Goal: Find specific page/section: Find specific page/section

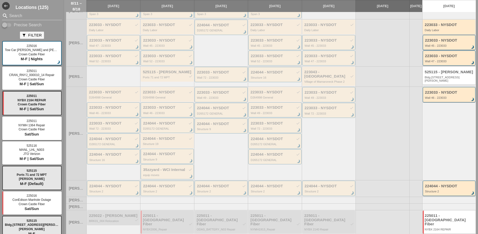
scroll to position [86, 0]
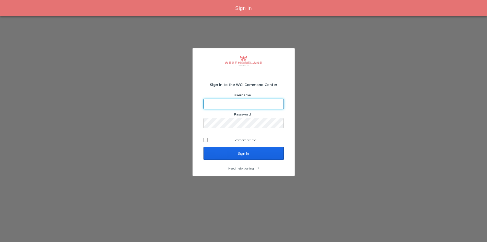
type input "[EMAIL_ADDRESS][PERSON_NAME][DOMAIN_NAME]"
click at [271, 158] on input "Sign In" at bounding box center [243, 153] width 80 height 13
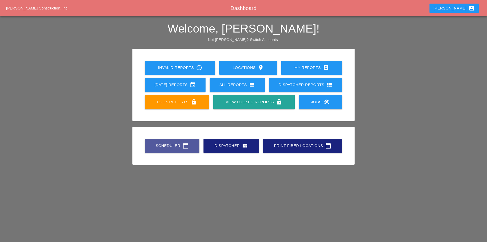
click at [160, 143] on div "Scheduler calendar_today" at bounding box center [172, 145] width 38 height 6
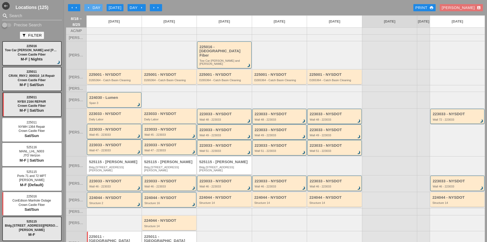
click at [89, 5] on div "arrow_left Day" at bounding box center [93, 8] width 14 height 6
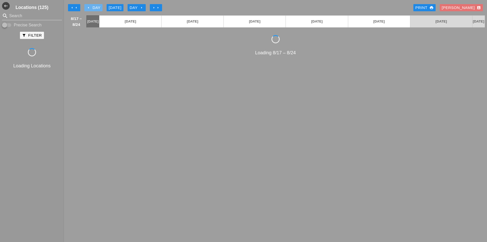
click at [89, 5] on div "arrow_left Day" at bounding box center [93, 8] width 14 height 6
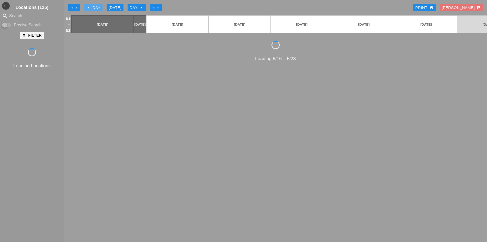
click at [89, 5] on div "arrow_left Day" at bounding box center [93, 8] width 14 height 6
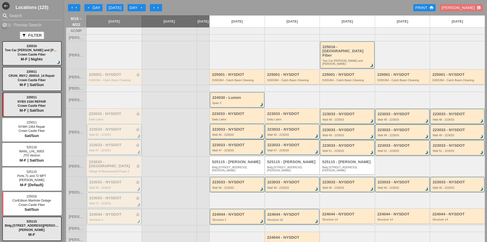
click at [109, 139] on div "223033 - NYSDOT lock Wall 47 - 223033 brightness_3" at bounding box center [114, 146] width 54 height 15
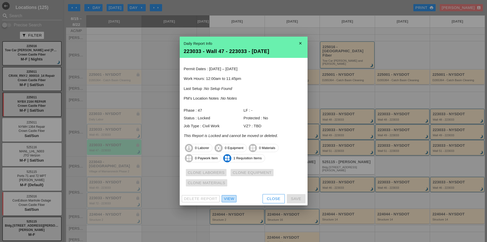
click at [225, 199] on div "View" at bounding box center [229, 199] width 10 height 6
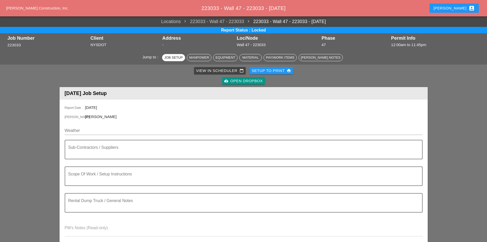
click at [240, 79] on div "cloud_upload Open Dropbox" at bounding box center [243, 81] width 39 height 6
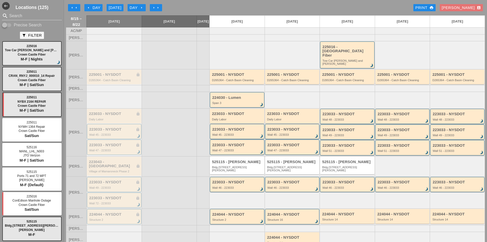
click at [89, 7] on icon "arrow_left" at bounding box center [88, 8] width 4 height 4
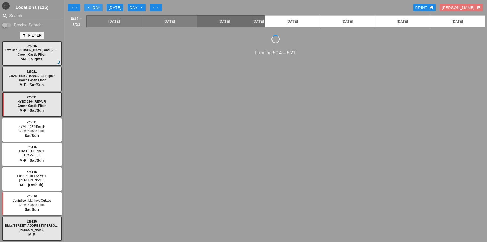
click at [89, 7] on icon "arrow_left" at bounding box center [88, 8] width 4 height 4
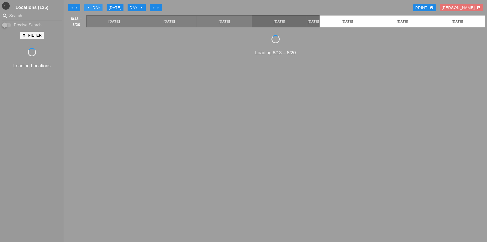
click at [89, 7] on icon "arrow_left" at bounding box center [88, 8] width 4 height 4
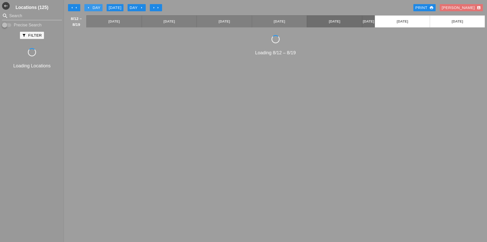
click at [89, 7] on icon "arrow_left" at bounding box center [88, 8] width 4 height 4
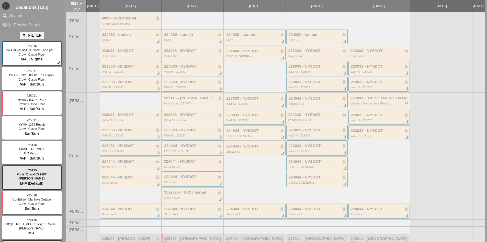
scroll to position [51, 0]
click at [242, 121] on div "Wall 49 - 223033" at bounding box center [255, 119] width 58 height 3
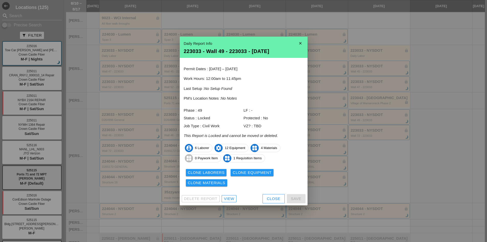
click at [232, 200] on div "View" at bounding box center [229, 199] width 10 height 6
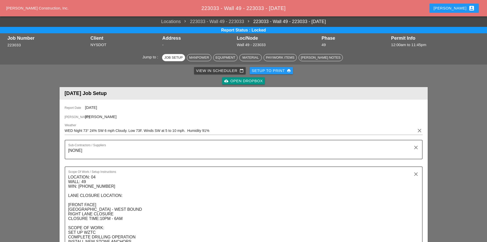
click at [249, 79] on div "cloud_upload Open Dropbox" at bounding box center [243, 81] width 39 height 6
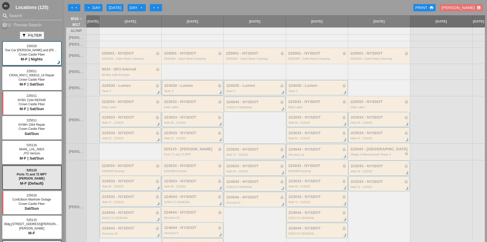
click at [184, 92] on div "Span 3" at bounding box center [193, 90] width 58 height 3
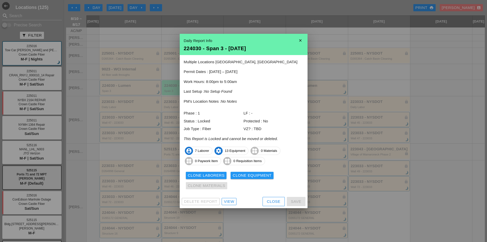
click at [226, 203] on div "View" at bounding box center [229, 201] width 10 height 6
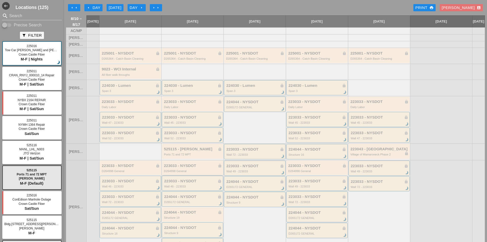
scroll to position [26, 0]
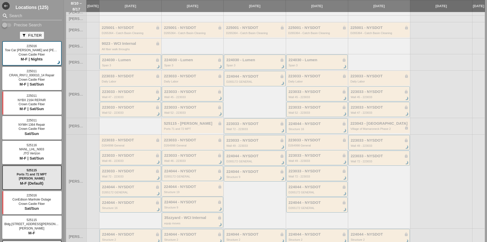
click at [191, 193] on div "Structure 19" at bounding box center [193, 191] width 58 height 3
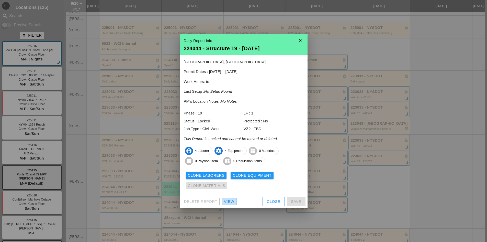
click at [229, 199] on div "View" at bounding box center [229, 201] width 10 height 6
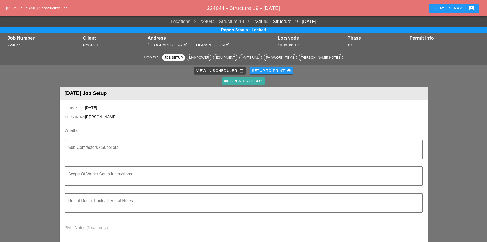
click at [249, 82] on div "cloud_upload Open Dropbox" at bounding box center [243, 81] width 39 height 6
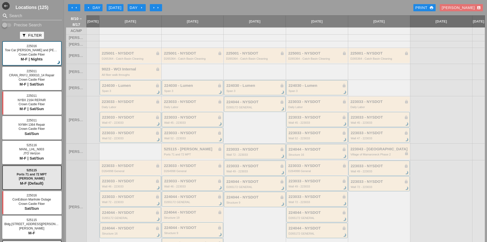
click at [202, 92] on div "Span 3" at bounding box center [193, 90] width 58 height 3
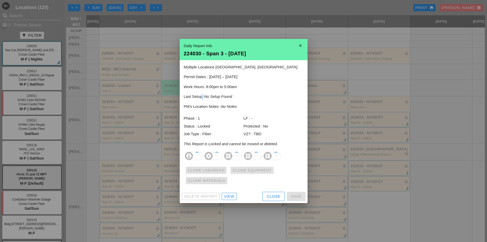
click at [202, 96] on p "Last Setup : No Setup Found" at bounding box center [244, 97] width 120 height 6
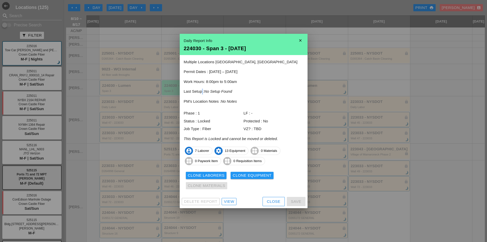
click at [298, 39] on icon "close" at bounding box center [300, 40] width 10 height 10
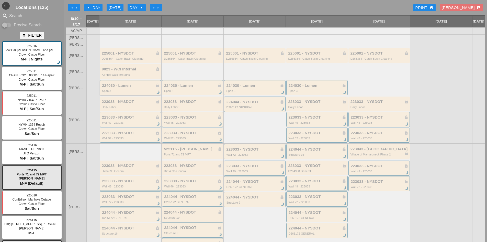
click at [114, 92] on div "Span 3" at bounding box center [131, 90] width 58 height 3
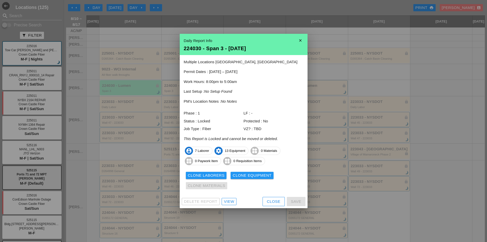
click at [302, 40] on icon "close" at bounding box center [300, 40] width 10 height 10
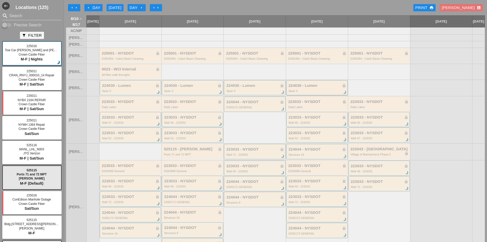
click at [308, 92] on div "Span 3" at bounding box center [318, 90] width 58 height 3
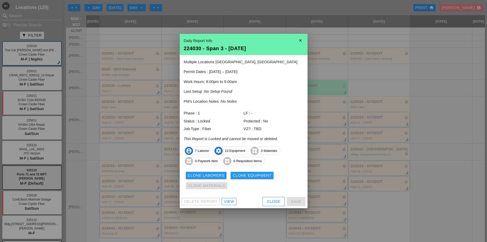
click at [227, 202] on div "View" at bounding box center [229, 201] width 10 height 6
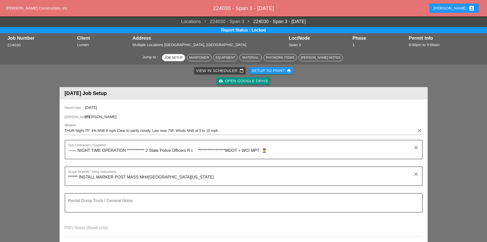
click at [252, 81] on div "cloud_upload Open Google Drive" at bounding box center [243, 81] width 49 height 6
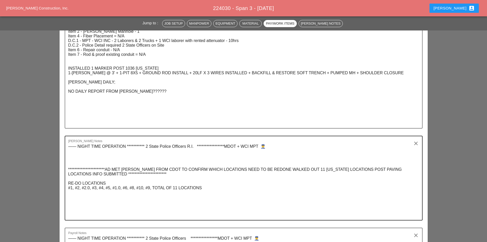
scroll to position [920, 0]
